Goal: Information Seeking & Learning: Understand process/instructions

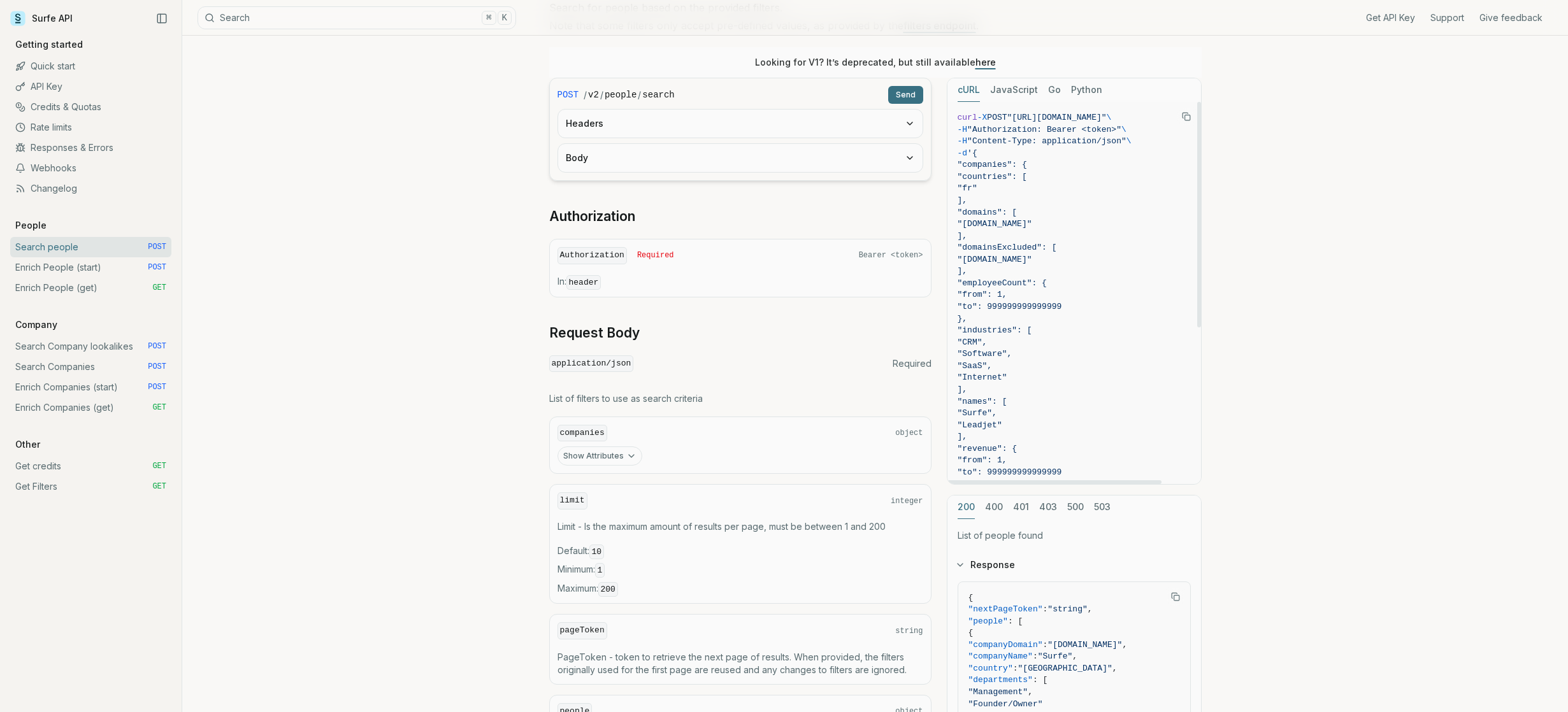
scroll to position [153, 0]
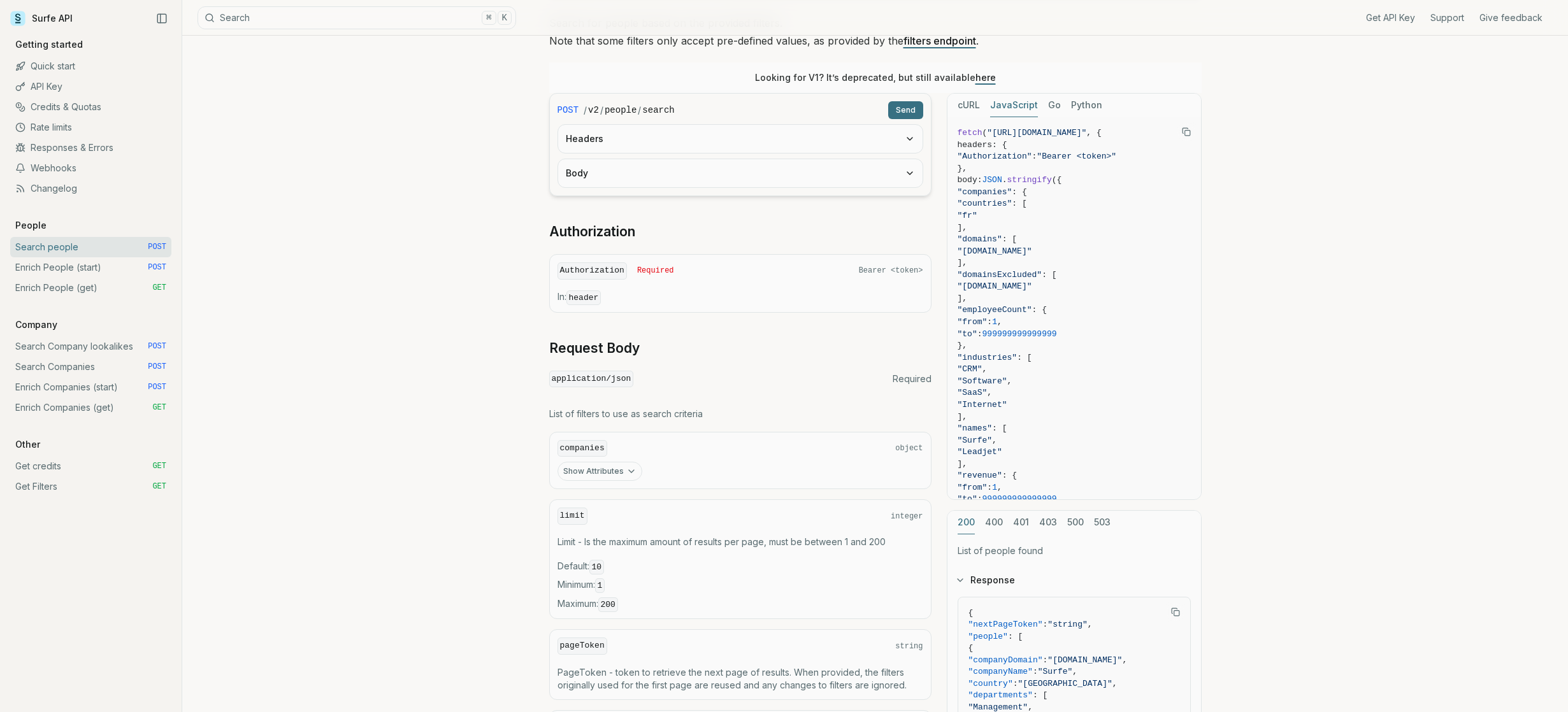
click at [1011, 113] on button "JavaScript" at bounding box center [1014, 105] width 48 height 23
click at [965, 106] on button "cURL" at bounding box center [969, 105] width 22 height 23
click at [90, 368] on link "Search Companies POST" at bounding box center [91, 366] width 161 height 20
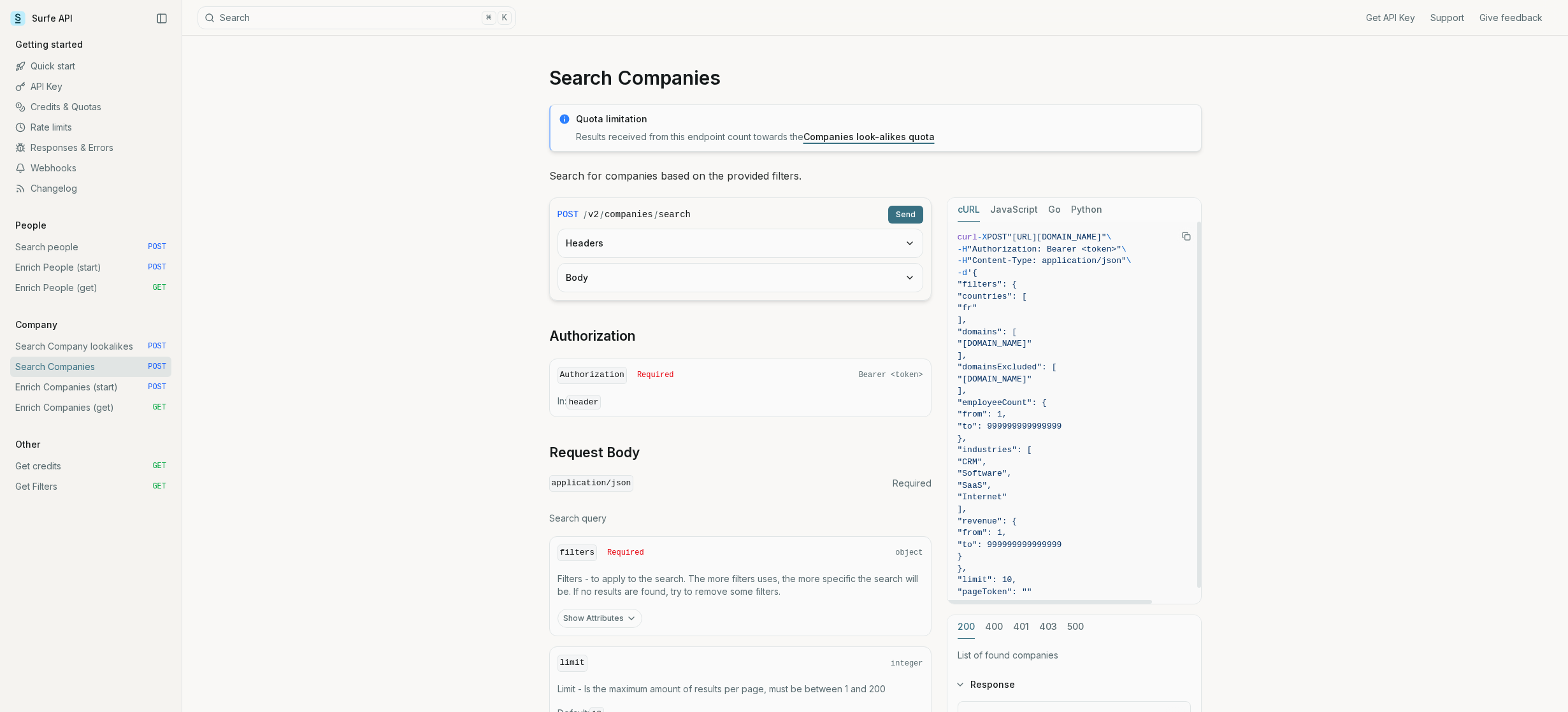
drag, startPoint x: 1019, startPoint y: 316, endPoint x: 991, endPoint y: 289, distance: 38.9
click at [991, 289] on code "curl -X POST "[URL][DOMAIN_NAME]" \ -H "Authorization: Bearer <token>" \ -H "Co…" at bounding box center [1074, 420] width 233 height 378
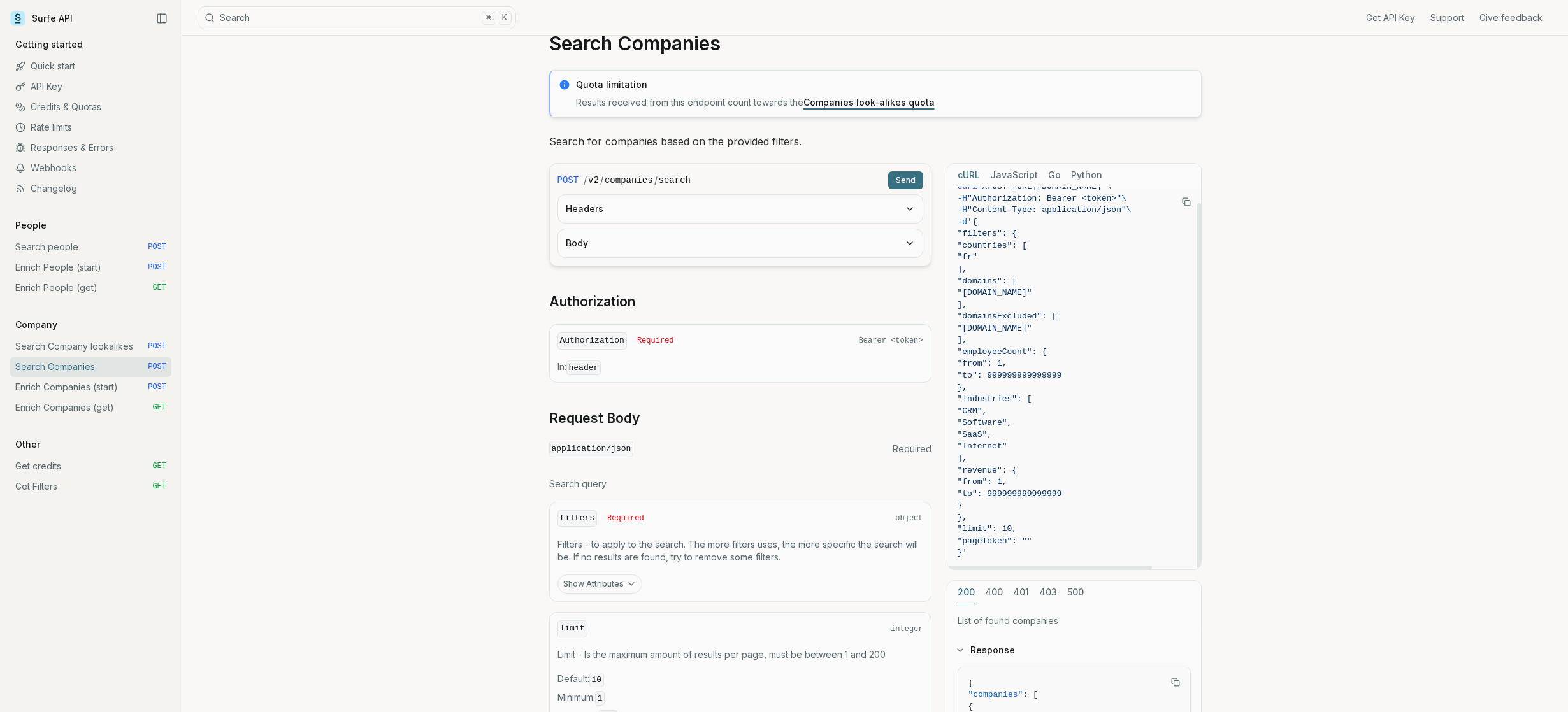
scroll to position [67, 0]
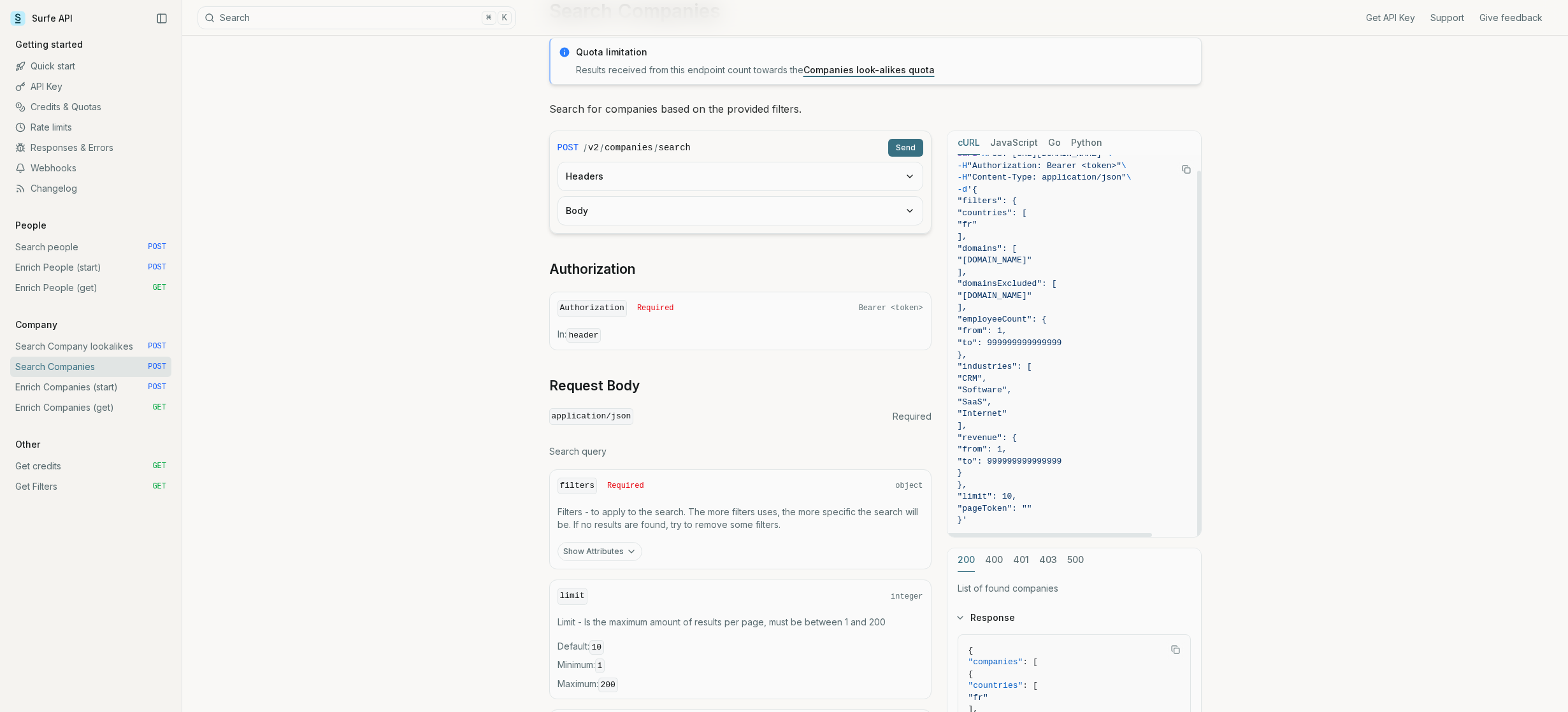
drag, startPoint x: 1099, startPoint y: 338, endPoint x: 954, endPoint y: 322, distance: 145.9
click at [954, 322] on pre "curl -X POST "[URL][DOMAIN_NAME]" \ -H "Authorization: Bearer <token>" \ -H "Co…" at bounding box center [1074, 337] width 254 height 399
drag, startPoint x: 1013, startPoint y: 425, endPoint x: 978, endPoint y: 366, distance: 68.6
click at [978, 366] on code "curl -X POST "[URL][DOMAIN_NAME]" \ -H "Authorization: Bearer <token>" \ -H "Co…" at bounding box center [1074, 337] width 233 height 378
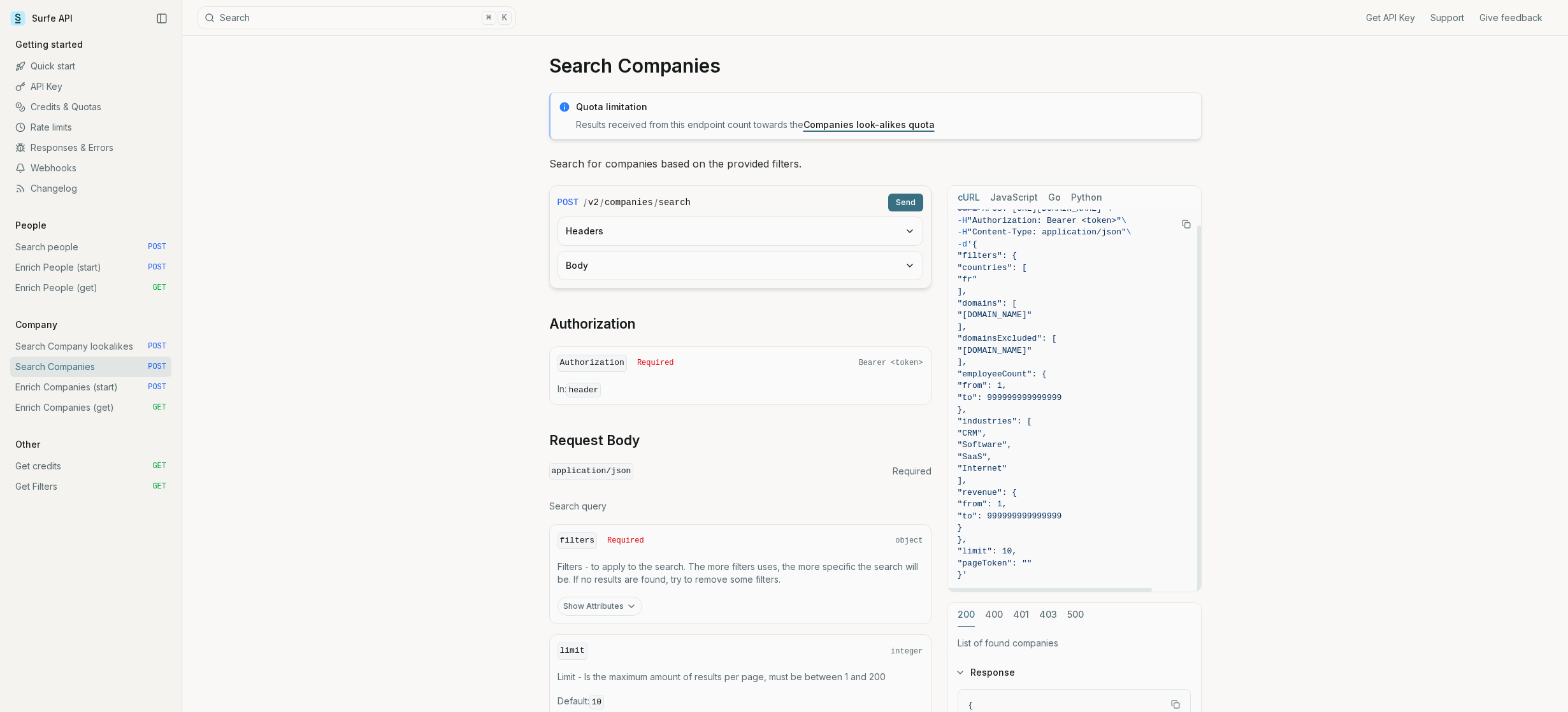
scroll to position [5, 0]
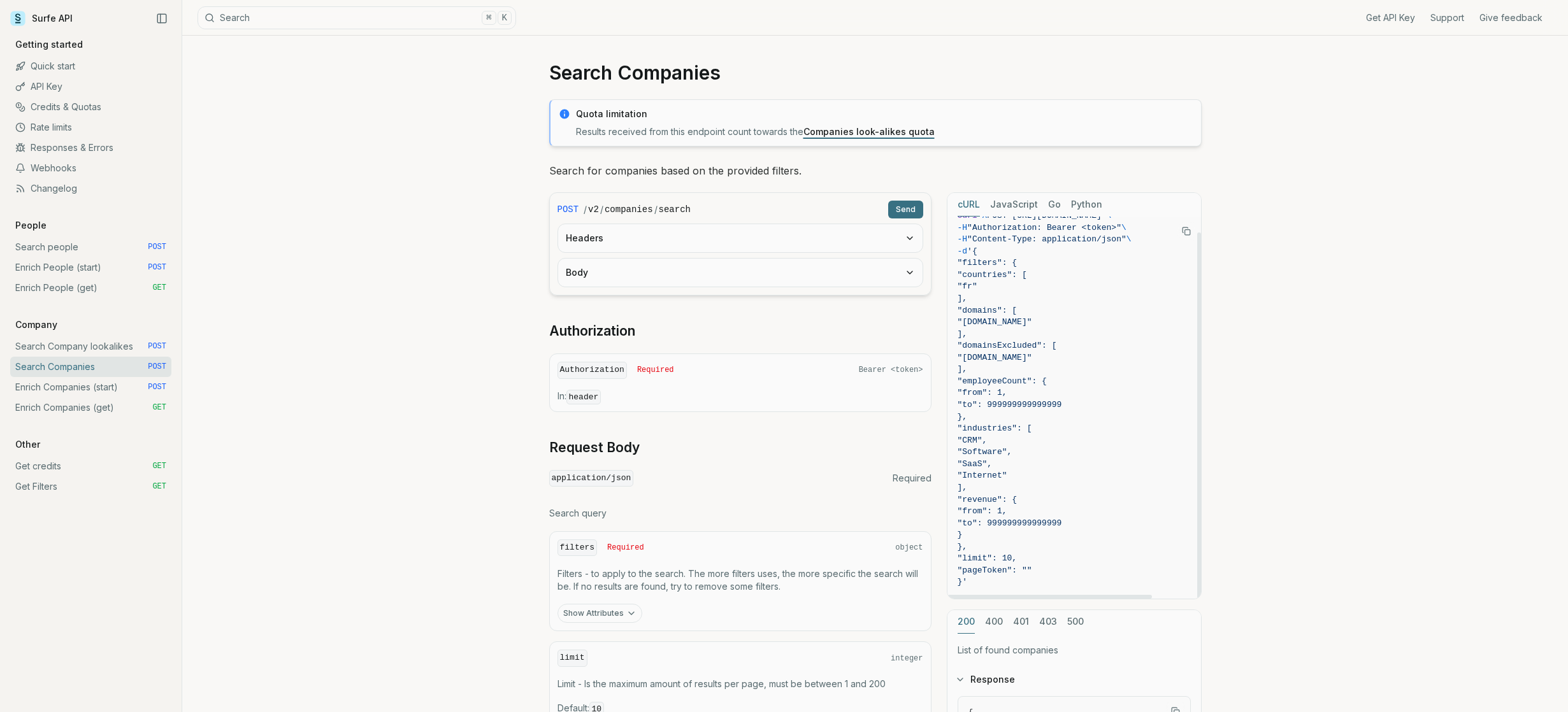
click at [1057, 394] on span ""from": 1," at bounding box center [1074, 393] width 233 height 12
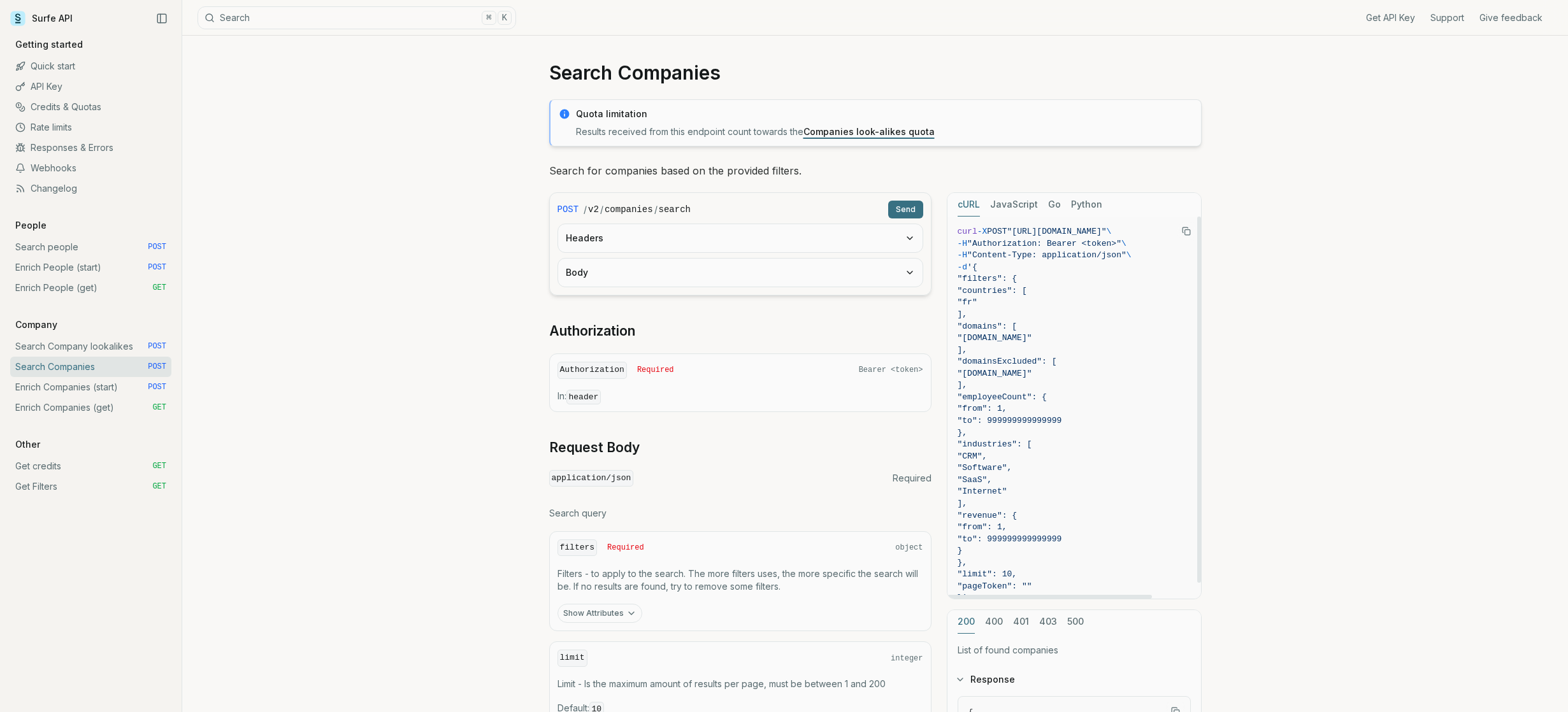
scroll to position [0, 0]
